Goal: Use online tool/utility: Utilize a website feature to perform a specific function

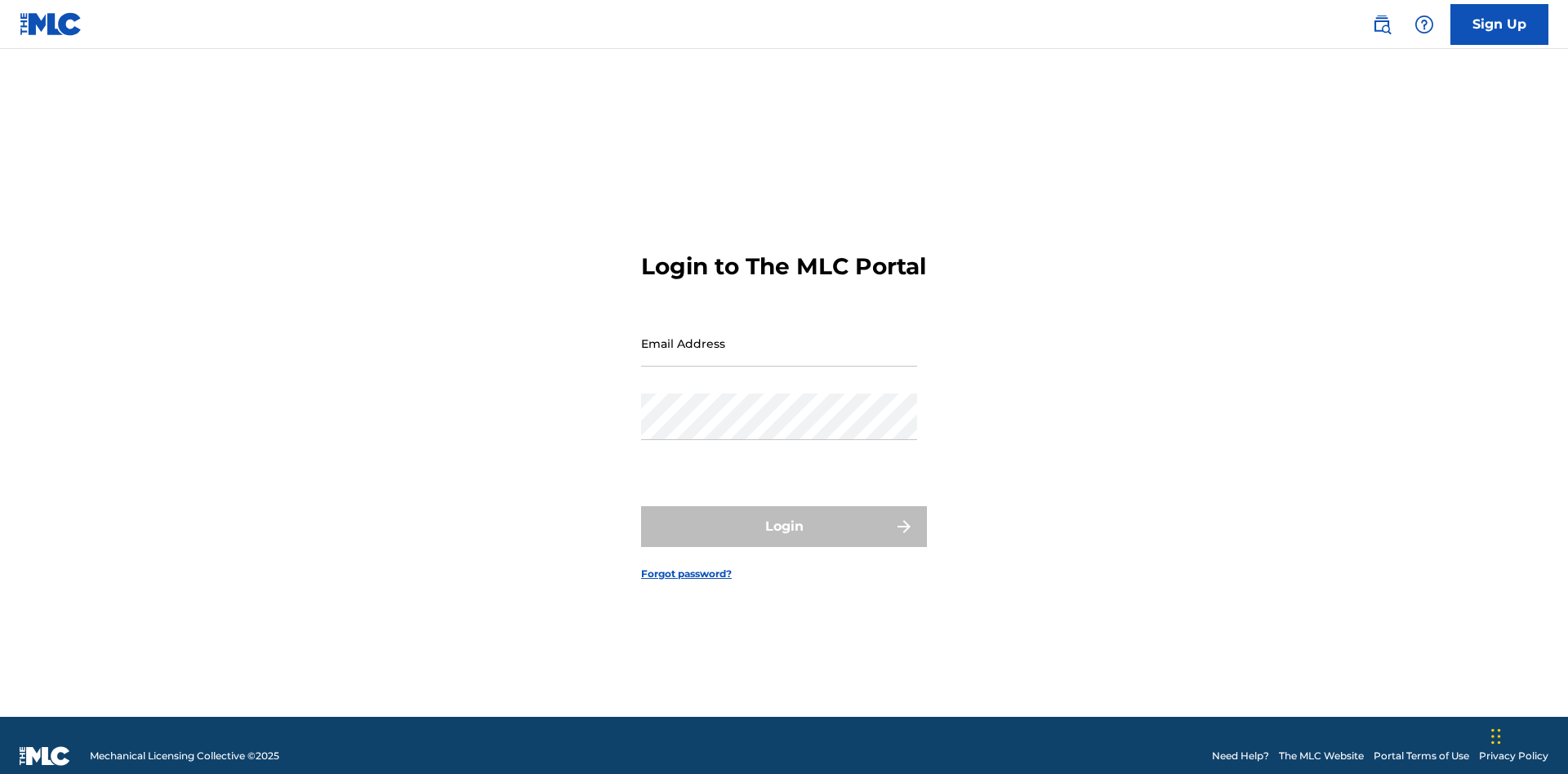
scroll to position [21, 0]
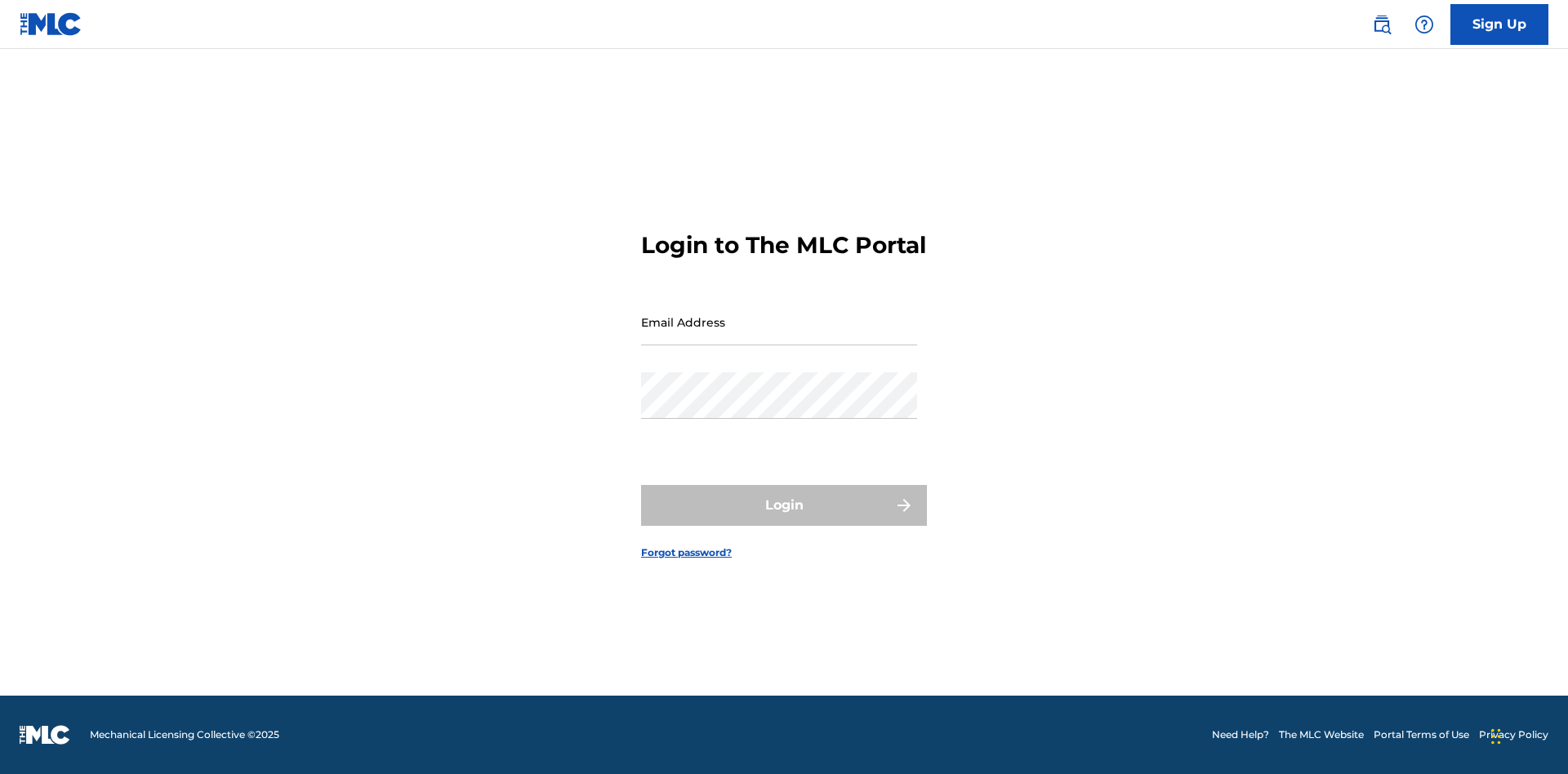
click at [779, 336] on input "Email Address" at bounding box center [779, 321] width 276 height 46
type input "Duke.McTesterson@gmail.com"
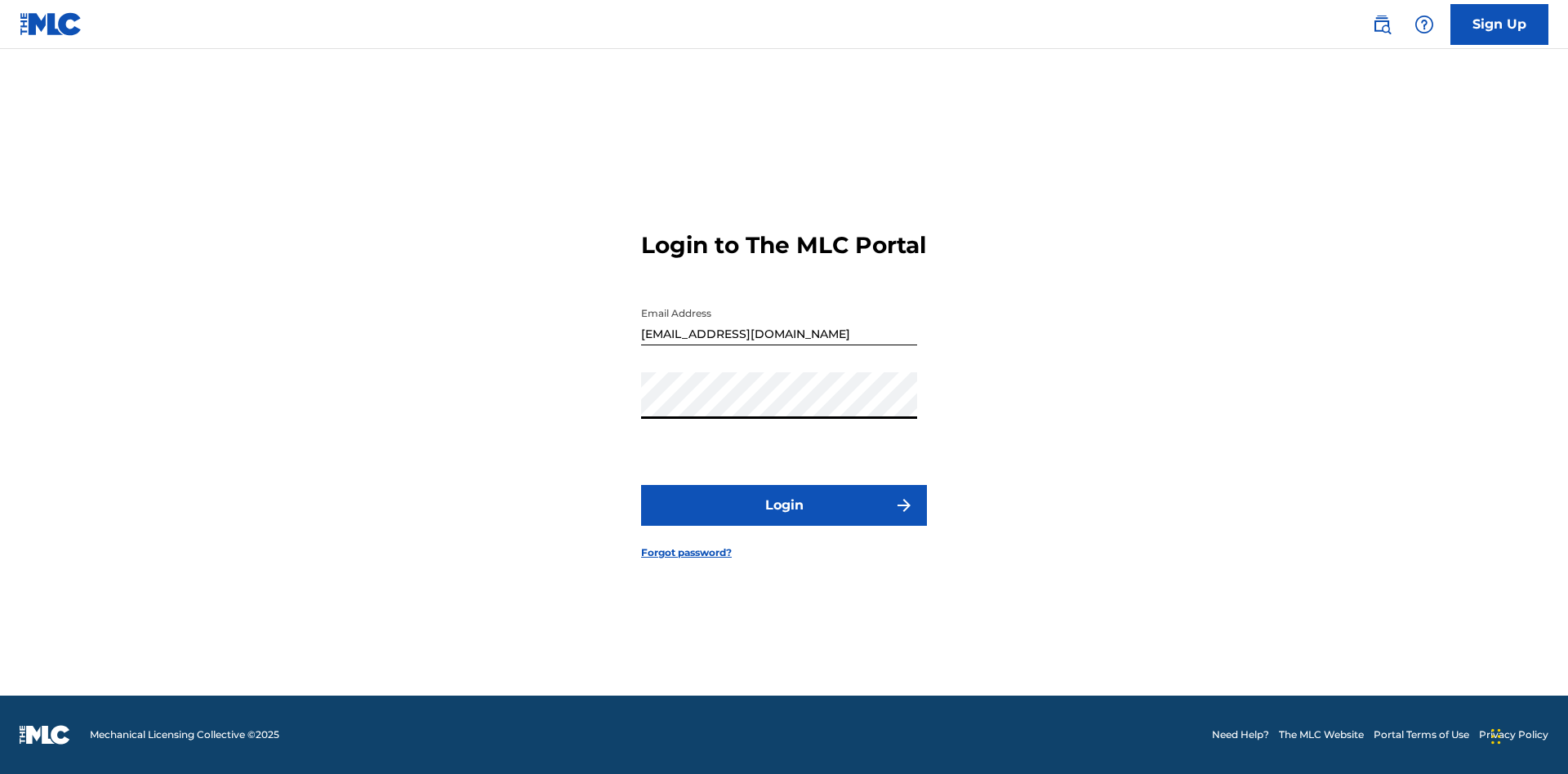
click at [784, 519] on button "Login" at bounding box center [784, 505] width 286 height 41
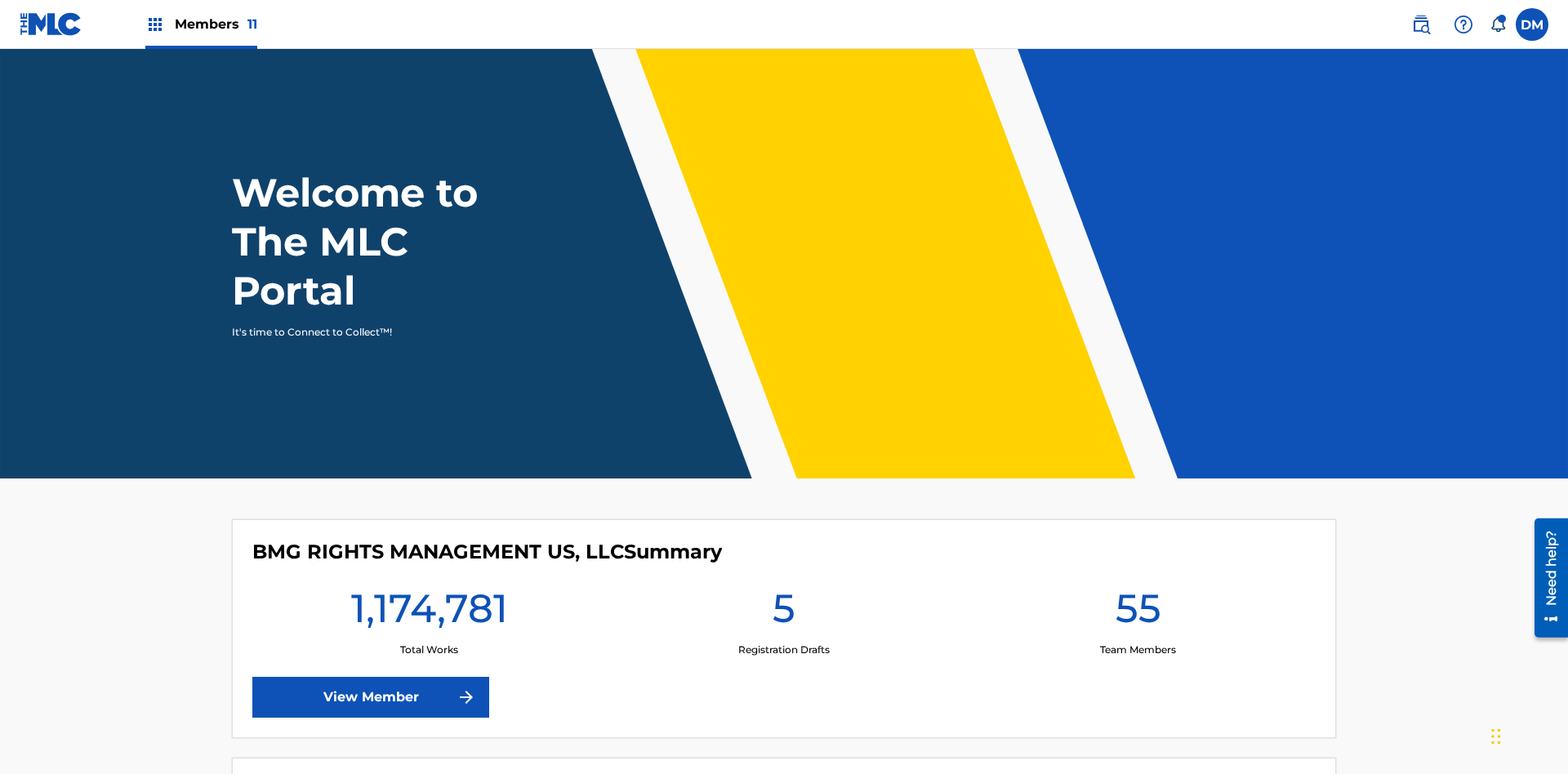
click at [201, 24] on span "Members 11" at bounding box center [216, 24] width 83 height 19
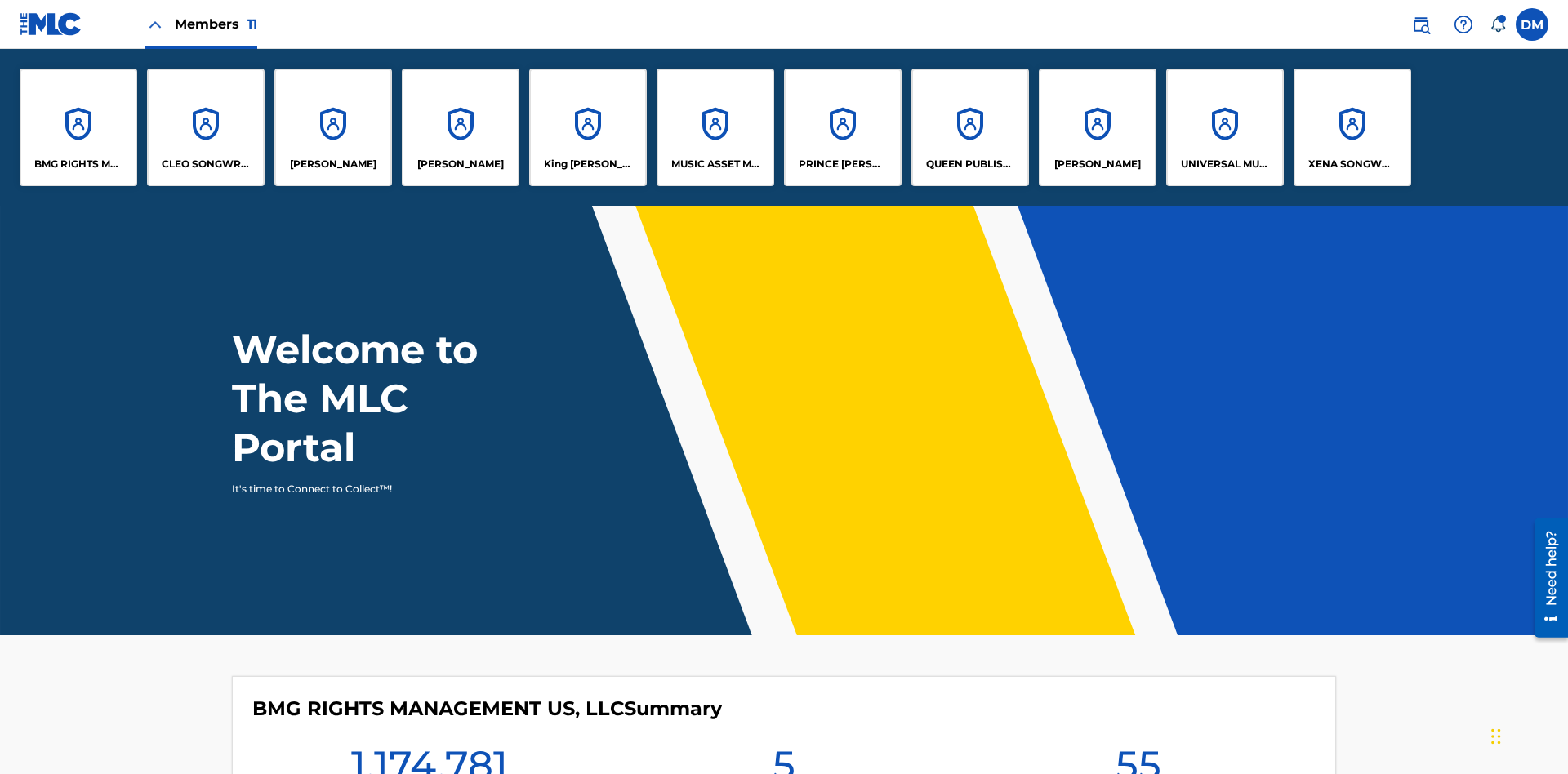
scroll to position [59, 0]
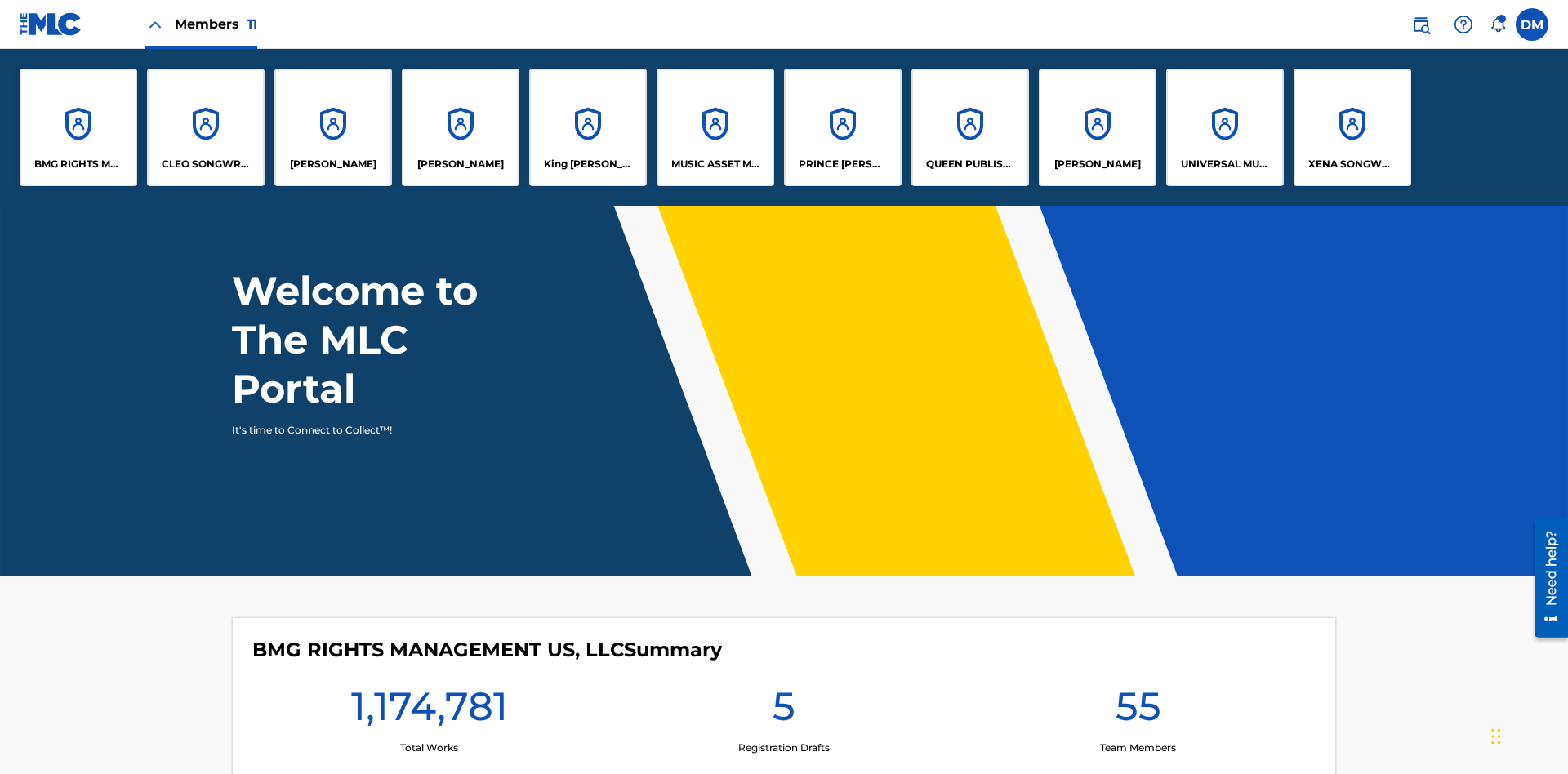
click at [1225, 164] on p "UNIVERSAL MUSIC PUB GROUP" at bounding box center [1226, 164] width 89 height 15
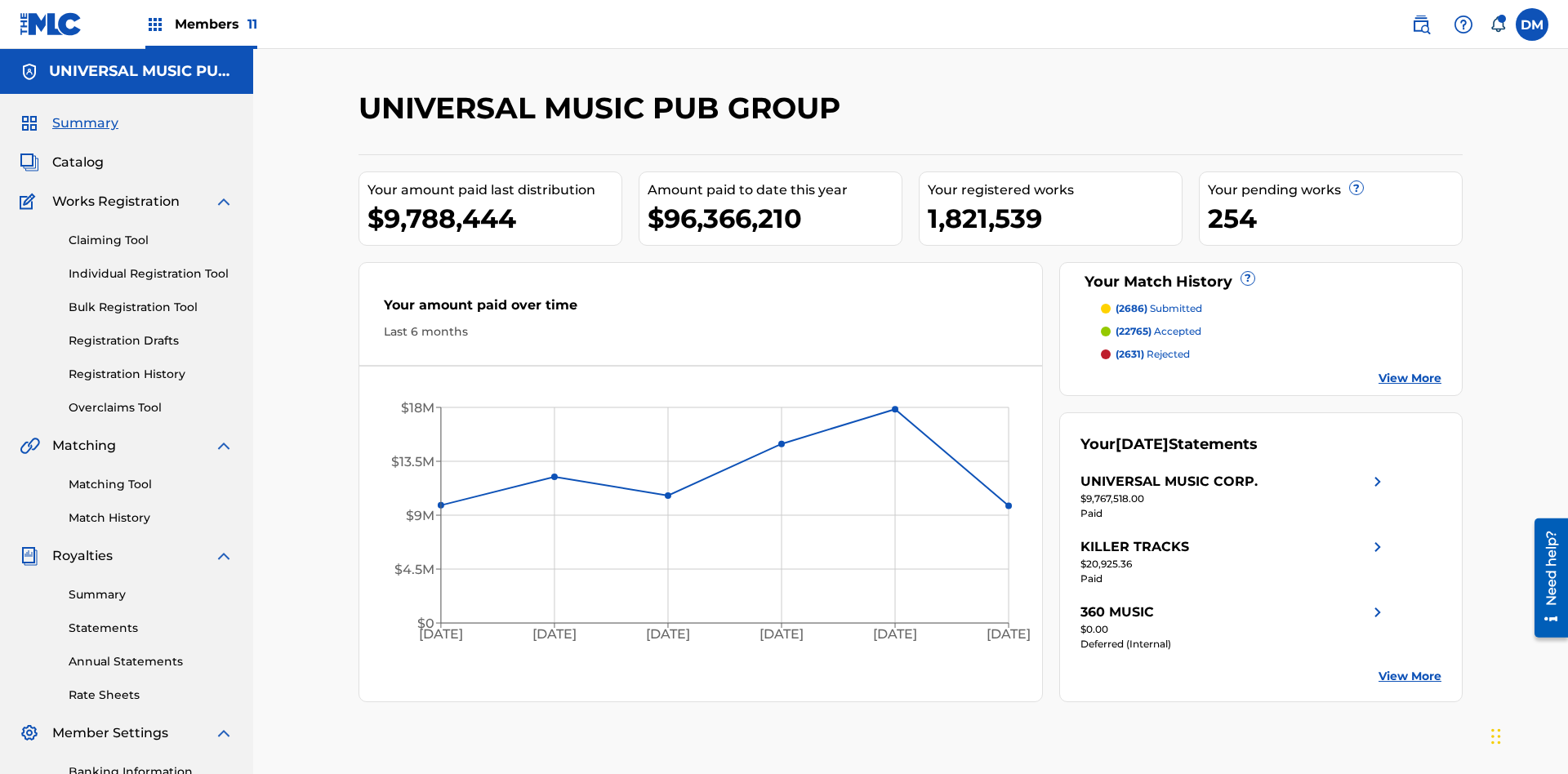
scroll to position [239, 0]
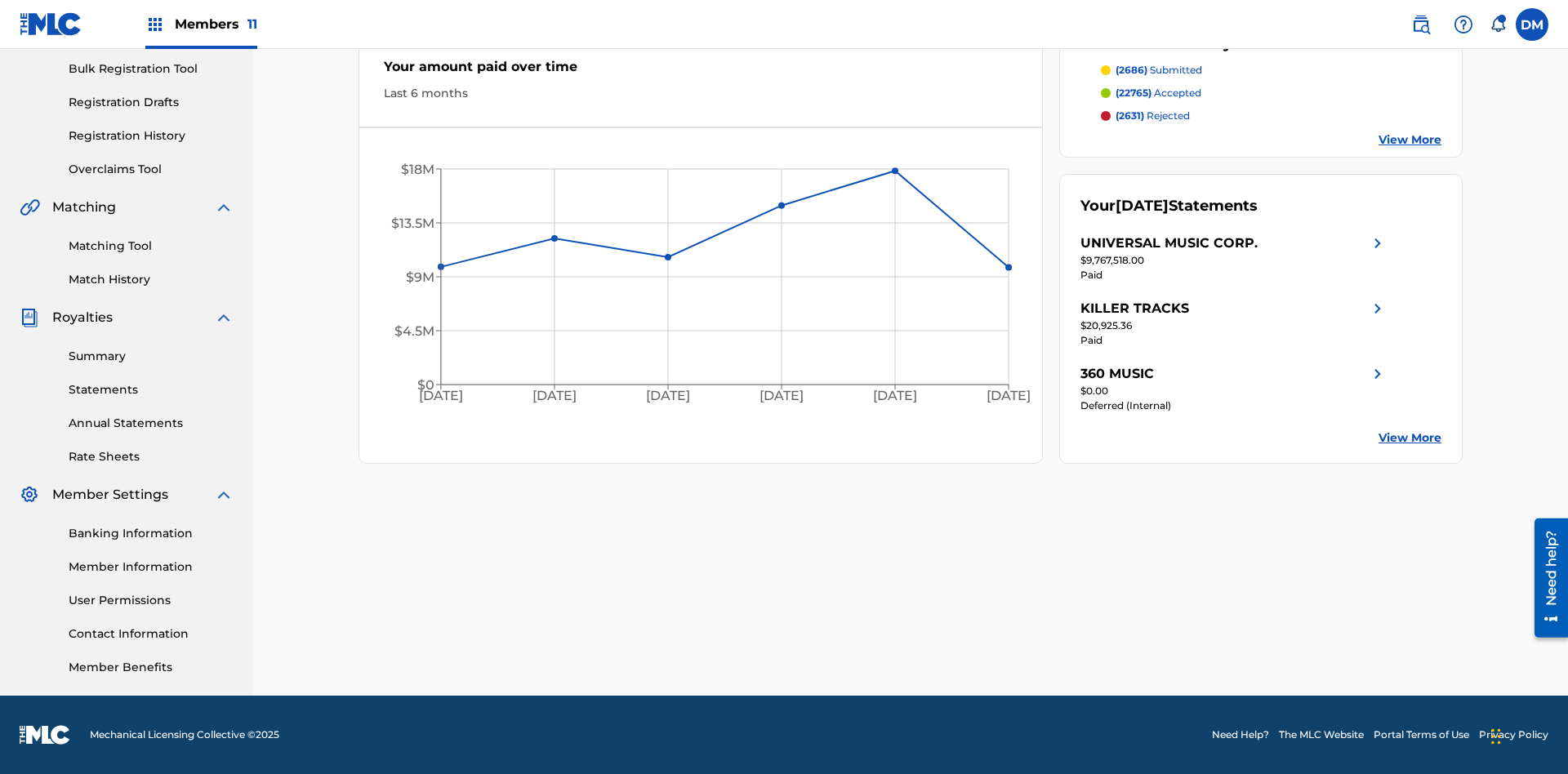
click at [151, 246] on link "Matching Tool" at bounding box center [152, 246] width 165 height 17
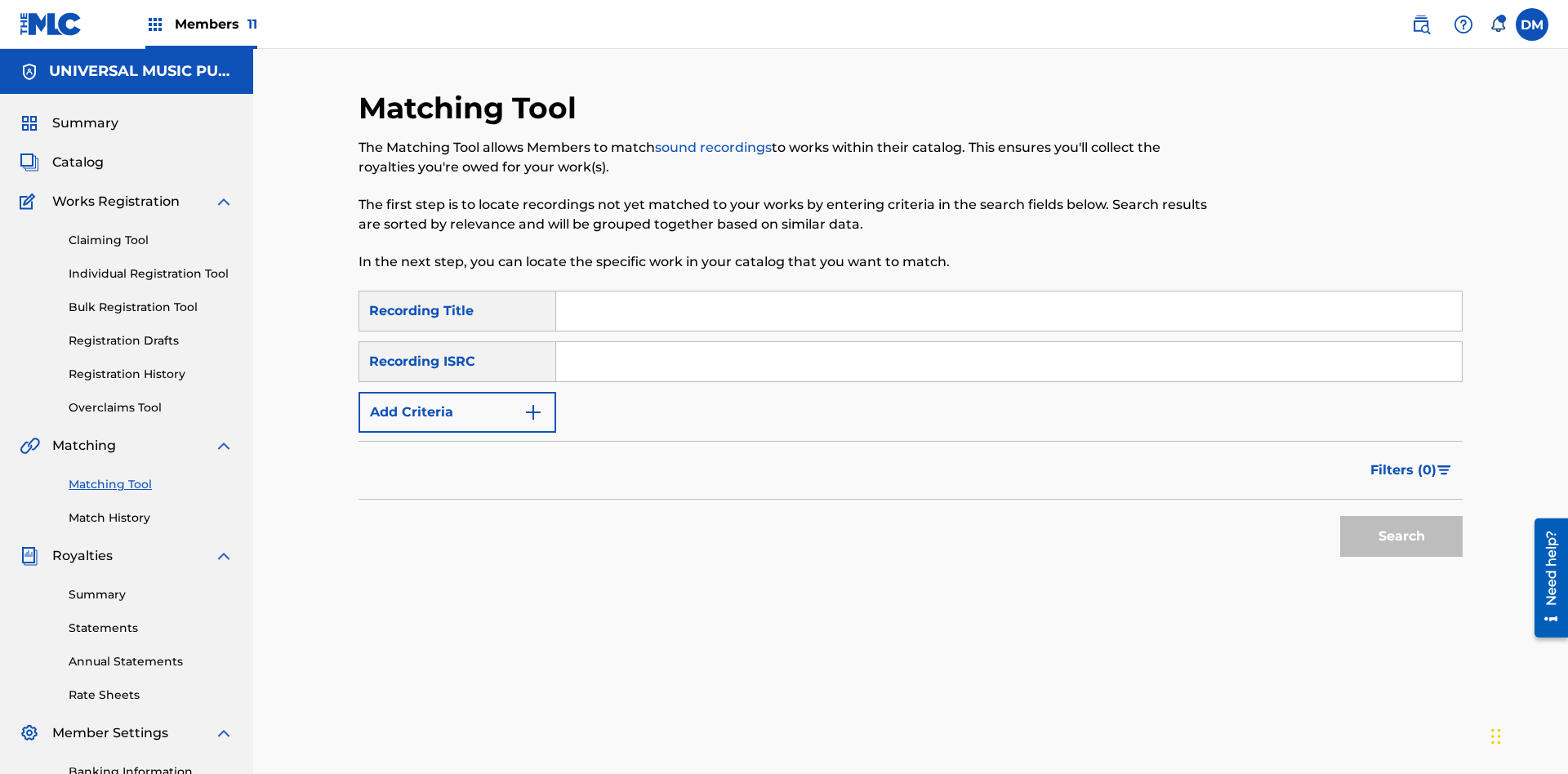
scroll to position [239, 0]
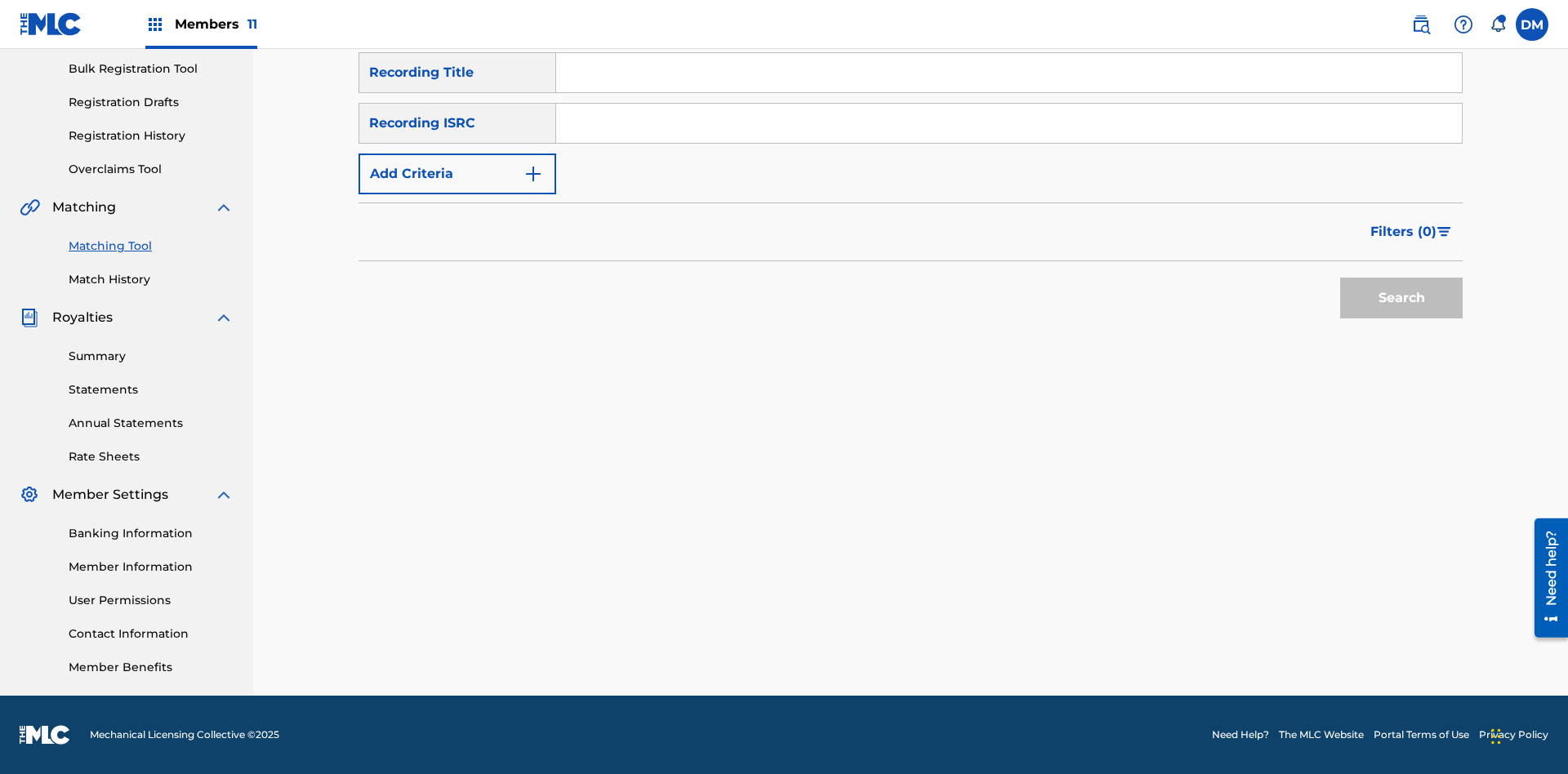
click at [1009, 123] on input "Search Form" at bounding box center [1010, 122] width 906 height 39
type input "US2AH0500028"
click at [1402, 298] on button "Search" at bounding box center [1401, 298] width 123 height 41
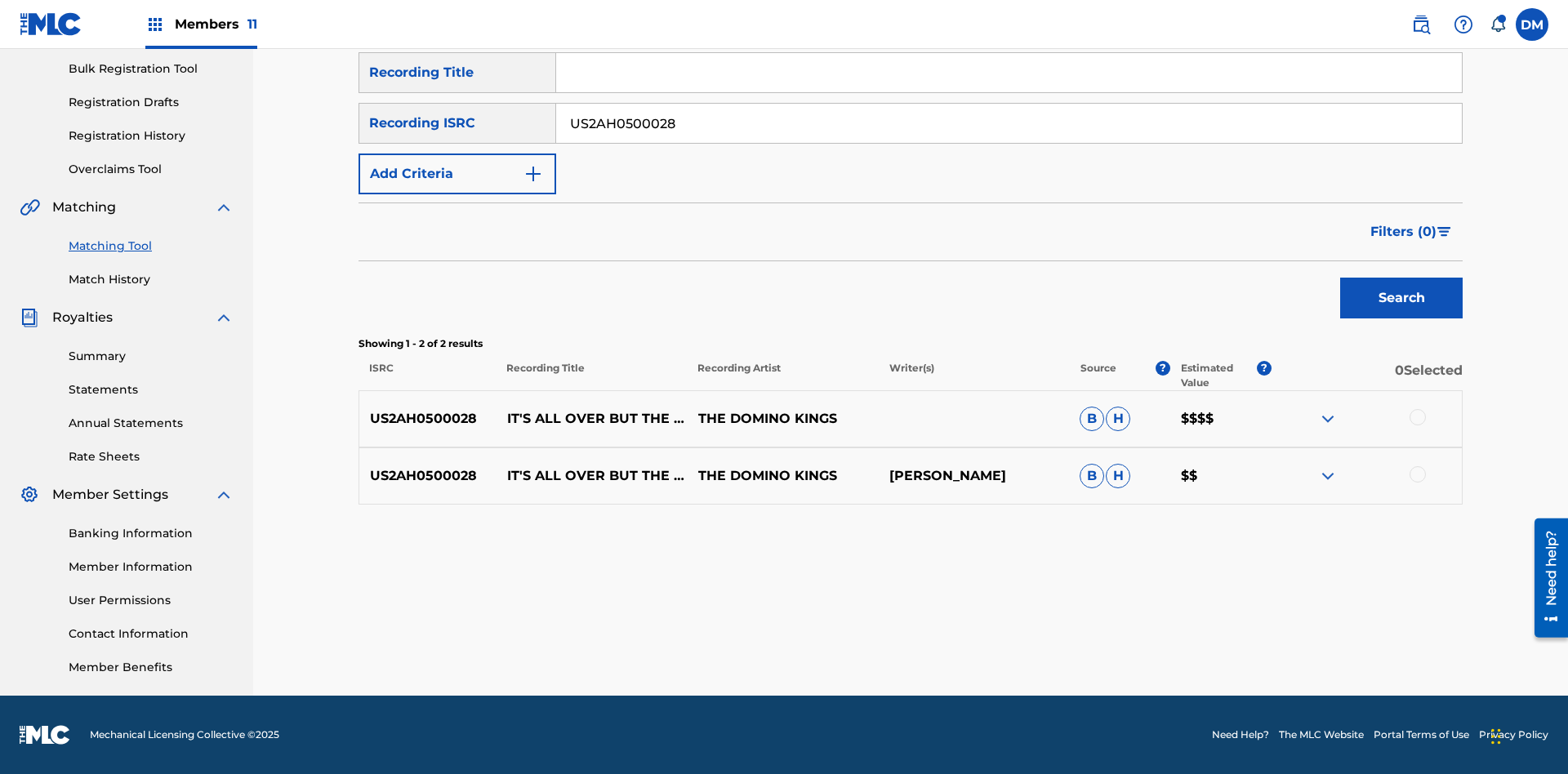
click at [1009, 123] on input "US2AH0500028" at bounding box center [1010, 122] width 906 height 39
type input "QZMEN2187405"
click at [1402, 298] on button "Search" at bounding box center [1401, 298] width 123 height 41
click at [1327, 476] on img at bounding box center [1328, 476] width 20 height 20
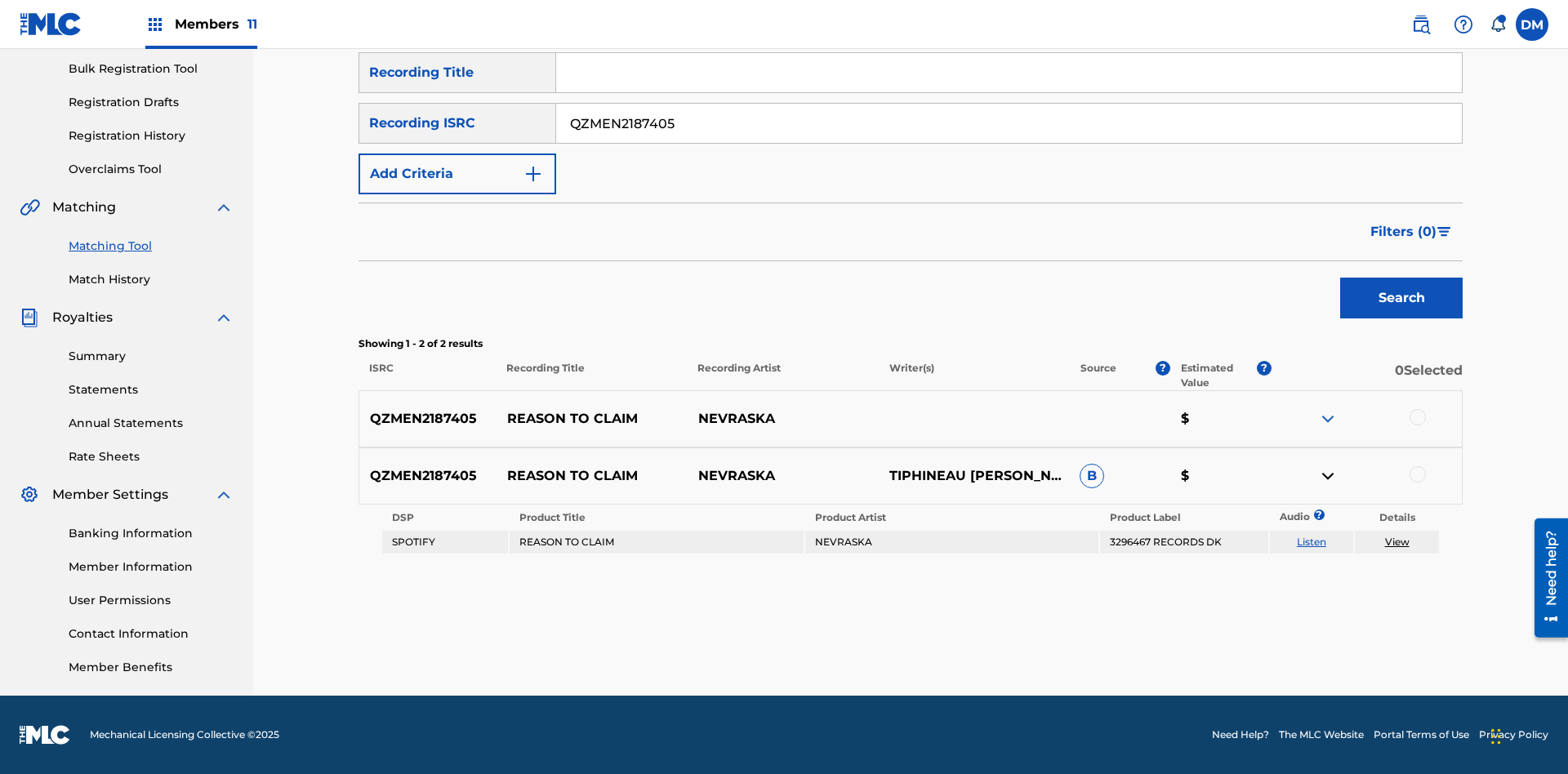
click at [1311, 542] on link "Listen" at bounding box center [1312, 541] width 29 height 12
click at [1397, 542] on link "View" at bounding box center [1397, 541] width 25 height 12
click at [151, 279] on link "Match History" at bounding box center [152, 279] width 165 height 17
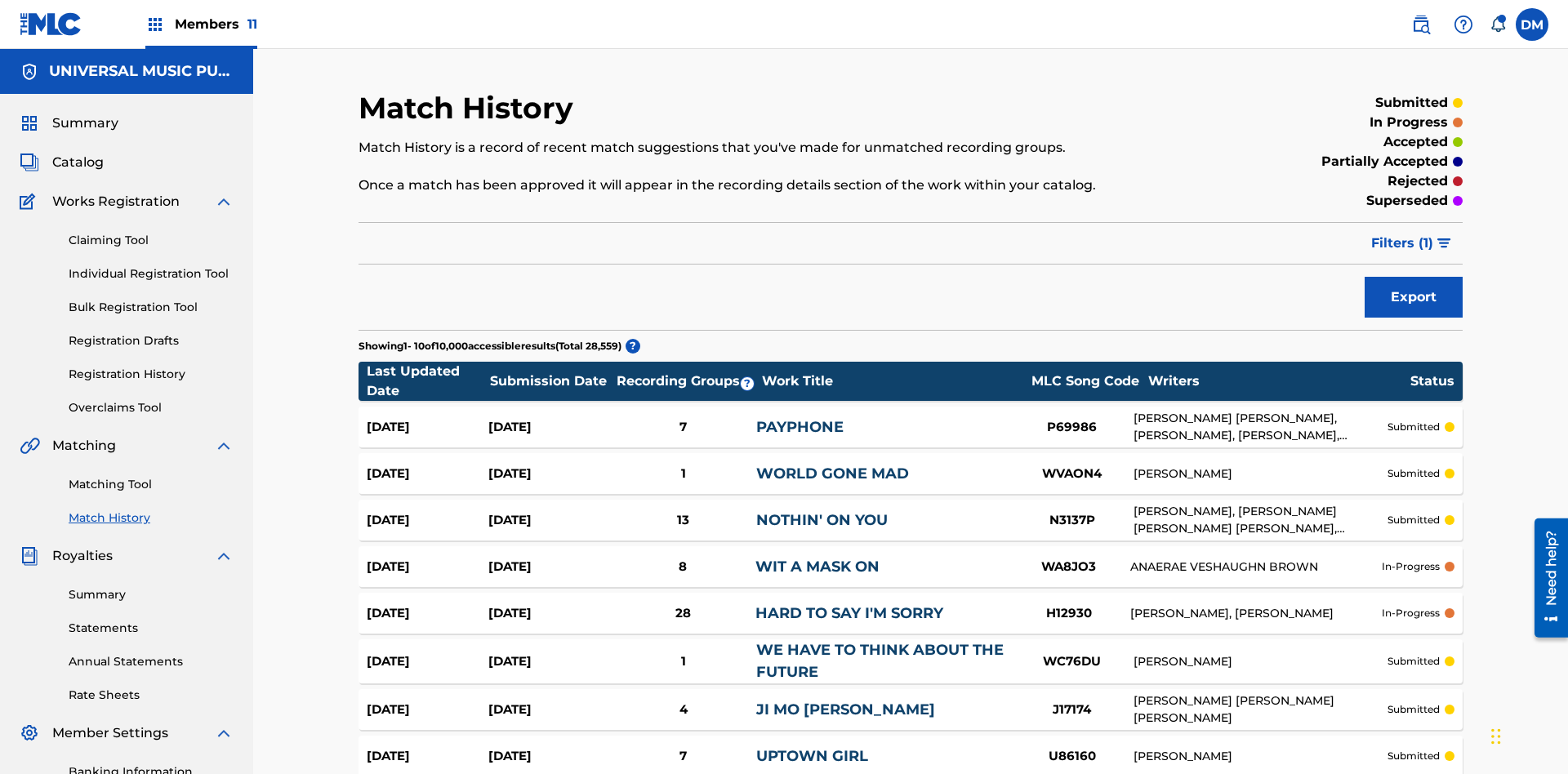
scroll to position [258, 0]
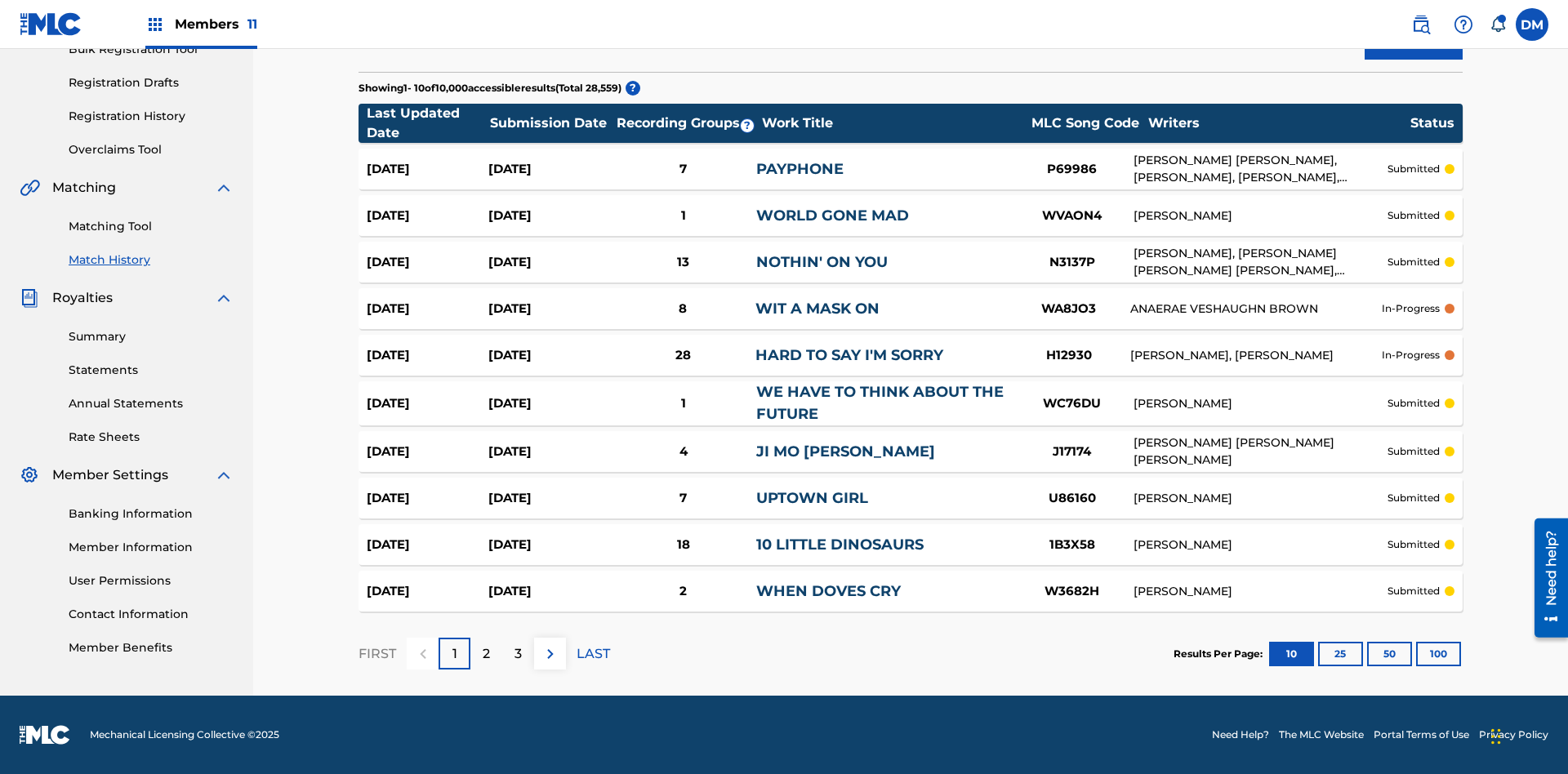
click at [800, 169] on link "PAYPHONE" at bounding box center [800, 169] width 87 height 18
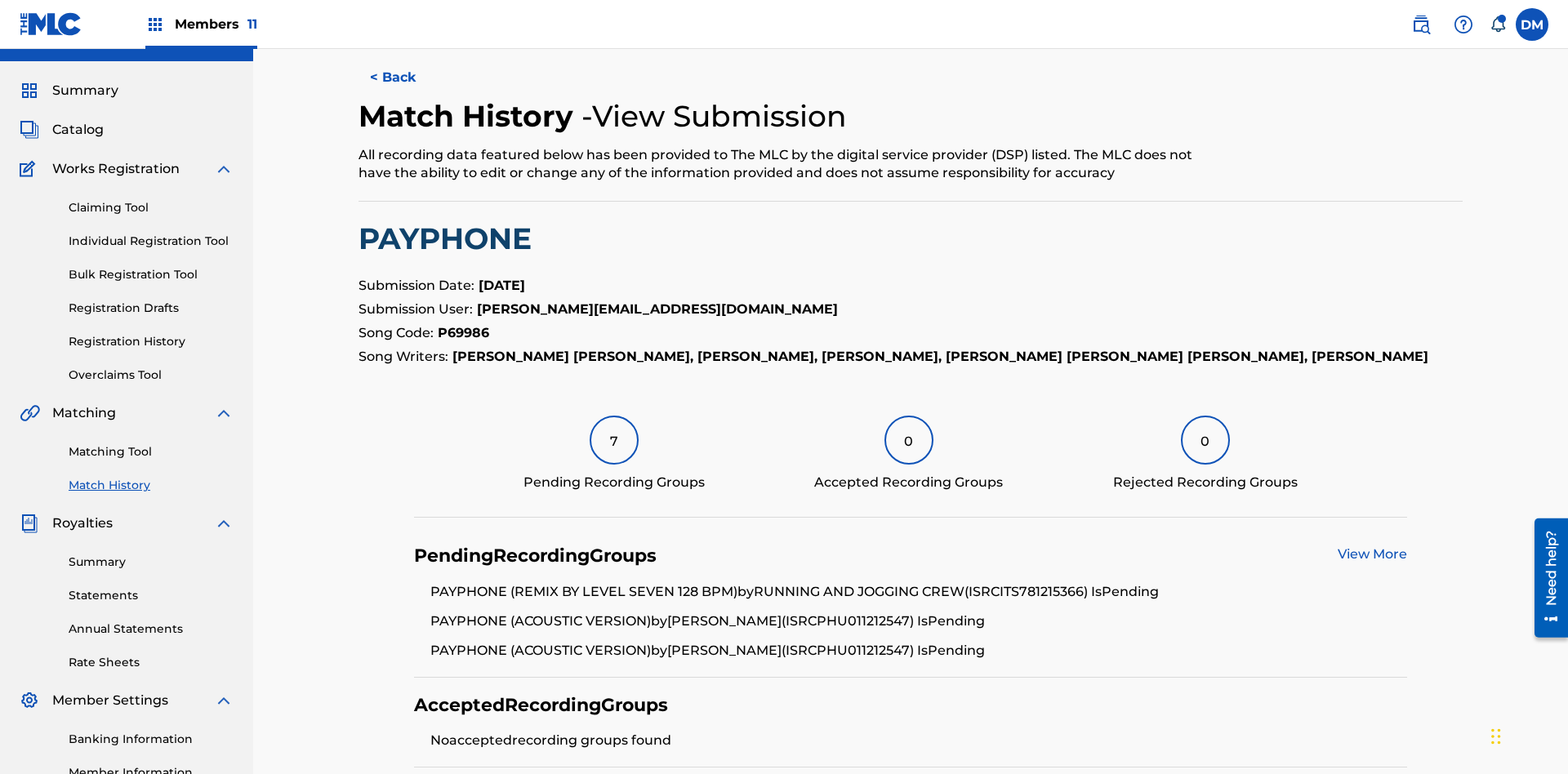
scroll to position [155, 0]
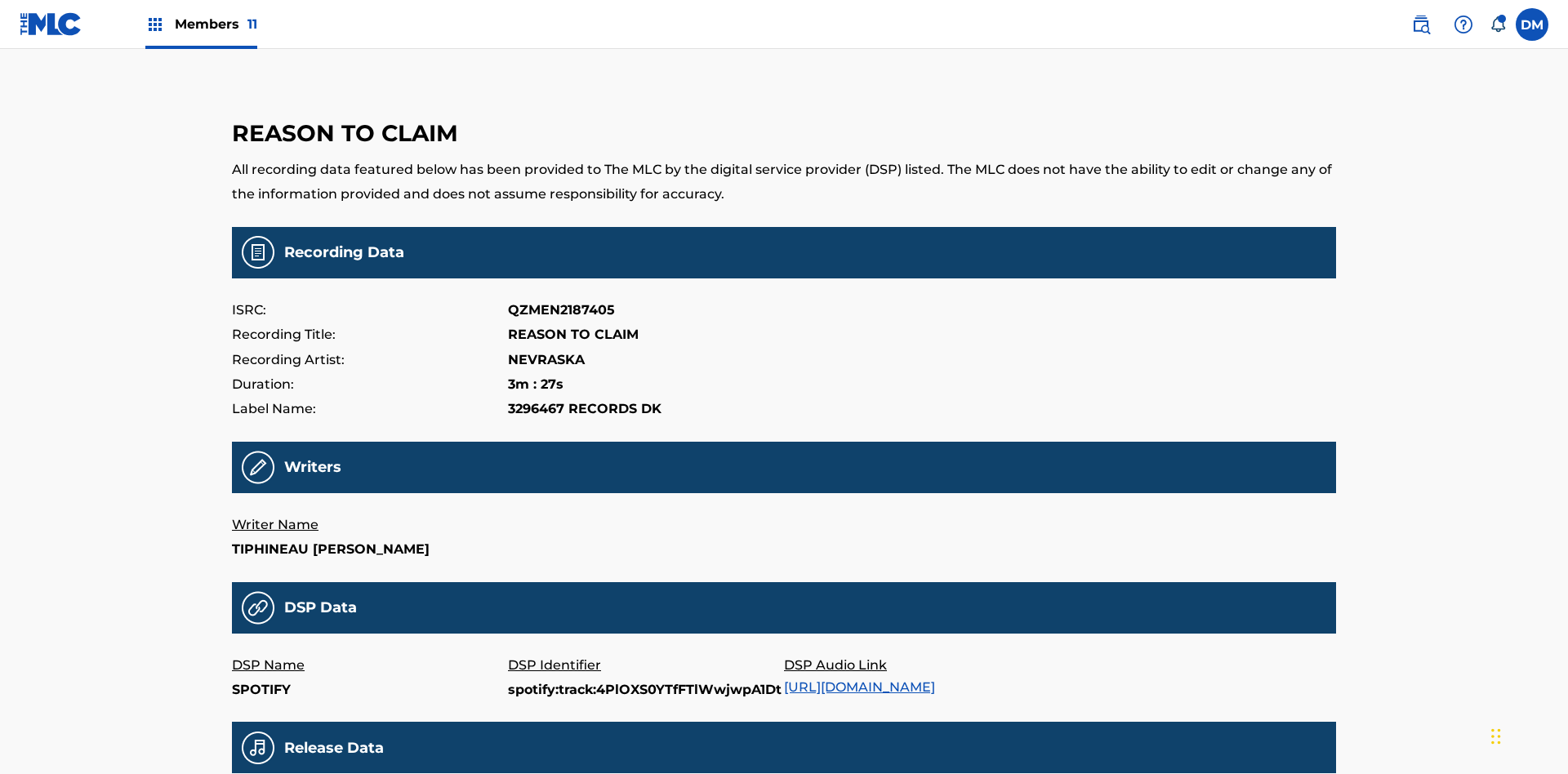
scroll to position [392, 0]
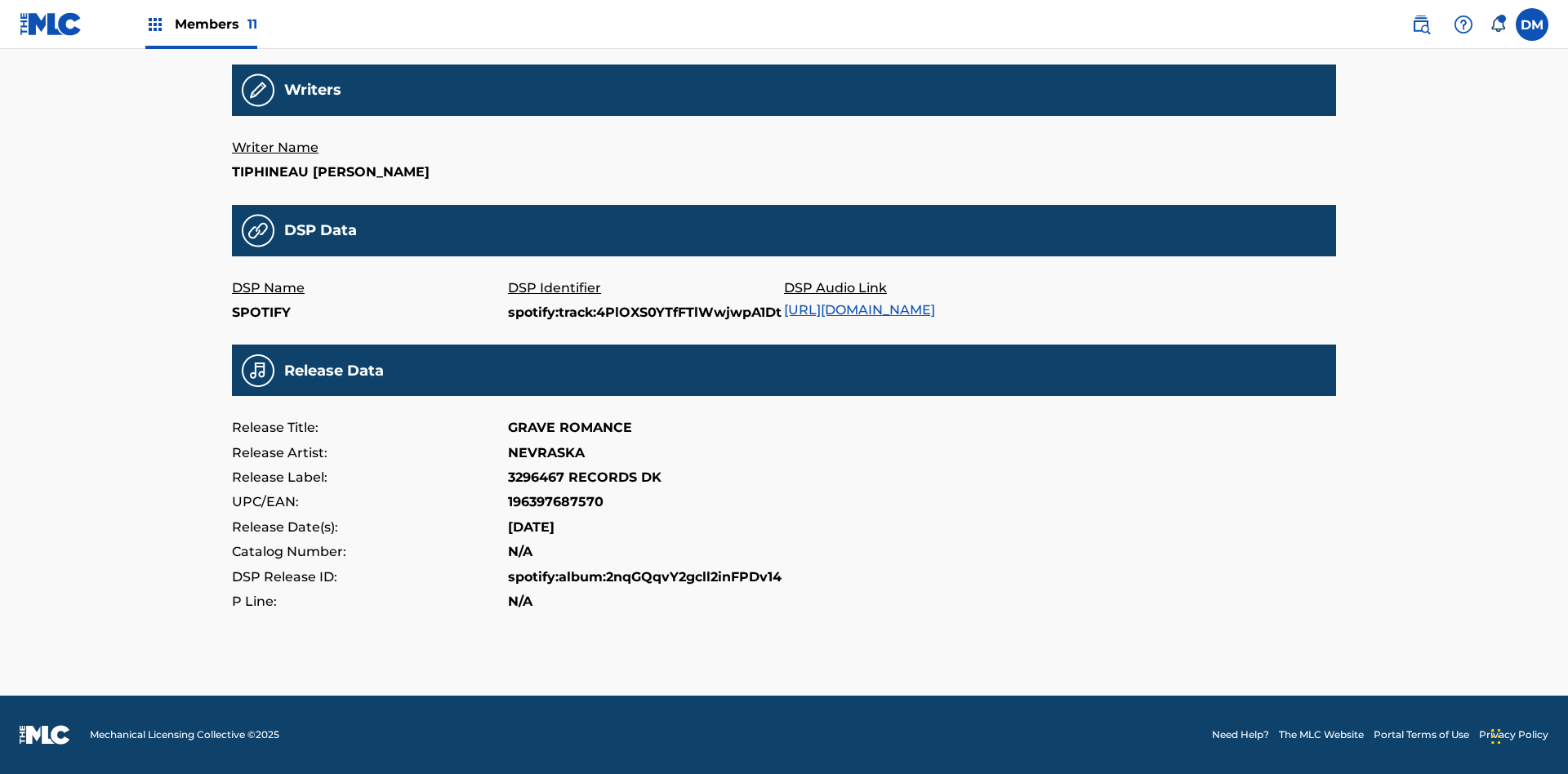
click at [866, 302] on link "https://open.spotify.com/track/4PlOXS0YTfFTlWwjwpA1Dt" at bounding box center [860, 309] width 151 height 15
